Goal: Check status: Check status

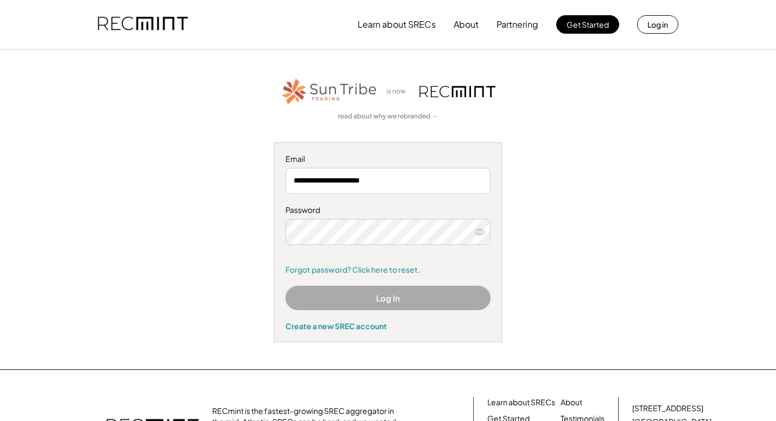
click at [384, 300] on button "Log In" at bounding box center [387, 297] width 205 height 24
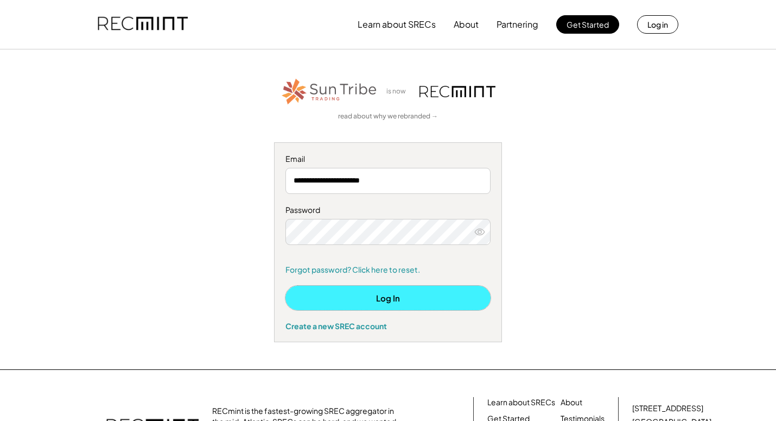
click at [391, 301] on button "Log In" at bounding box center [387, 297] width 205 height 24
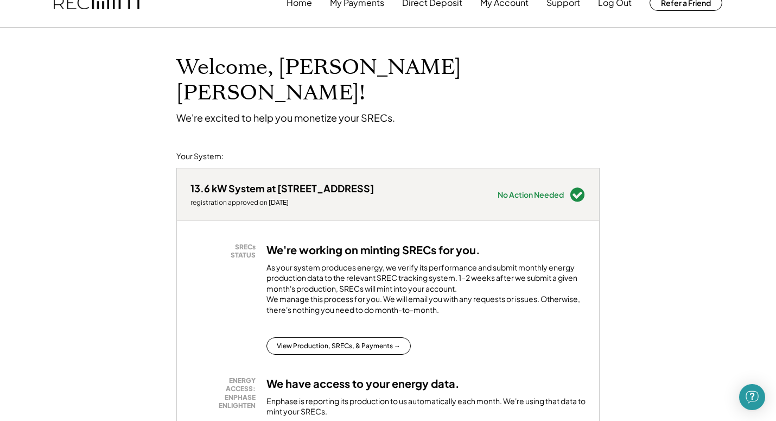
scroll to position [43, 0]
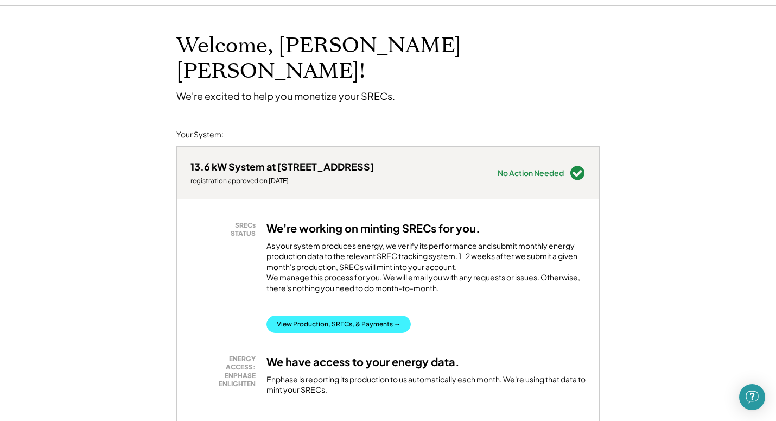
click at [381, 315] on button "View Production, SRECs, & Payments →" at bounding box center [338, 323] width 144 height 17
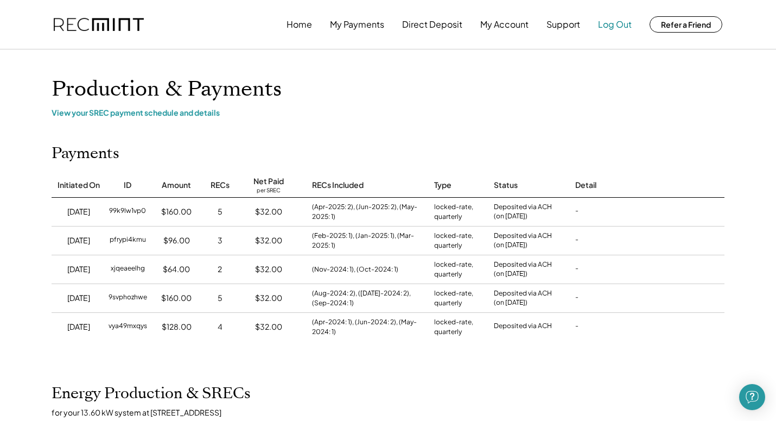
click at [619, 24] on button "Log Out" at bounding box center [615, 25] width 34 height 22
